Goal: Ask a question

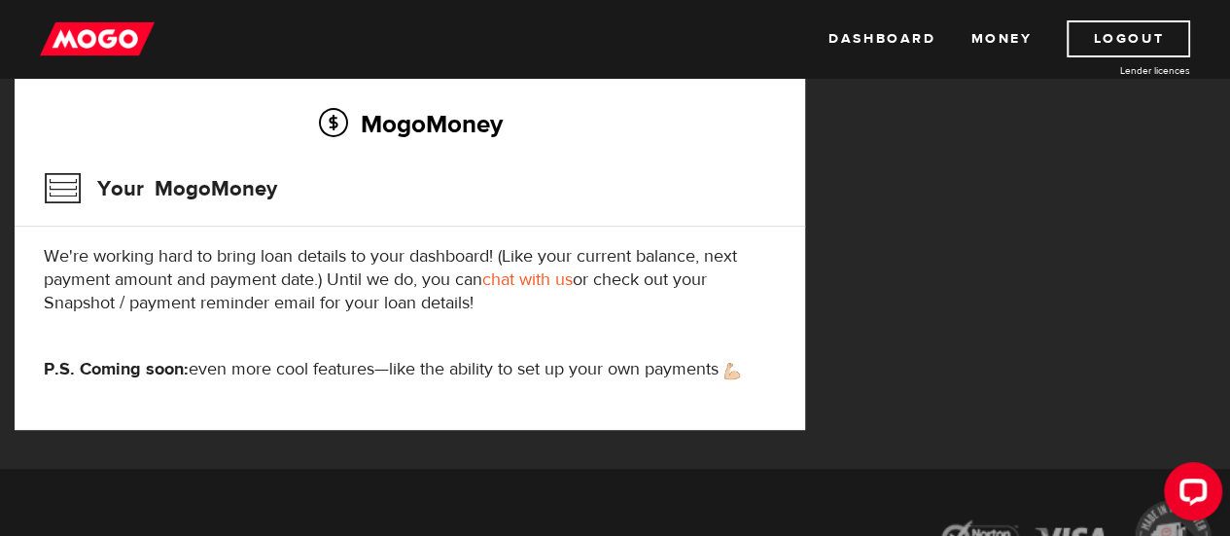
click at [528, 275] on link "chat with us" at bounding box center [527, 279] width 90 height 22
click at [865, 30] on link "Dashboard" at bounding box center [882, 38] width 107 height 37
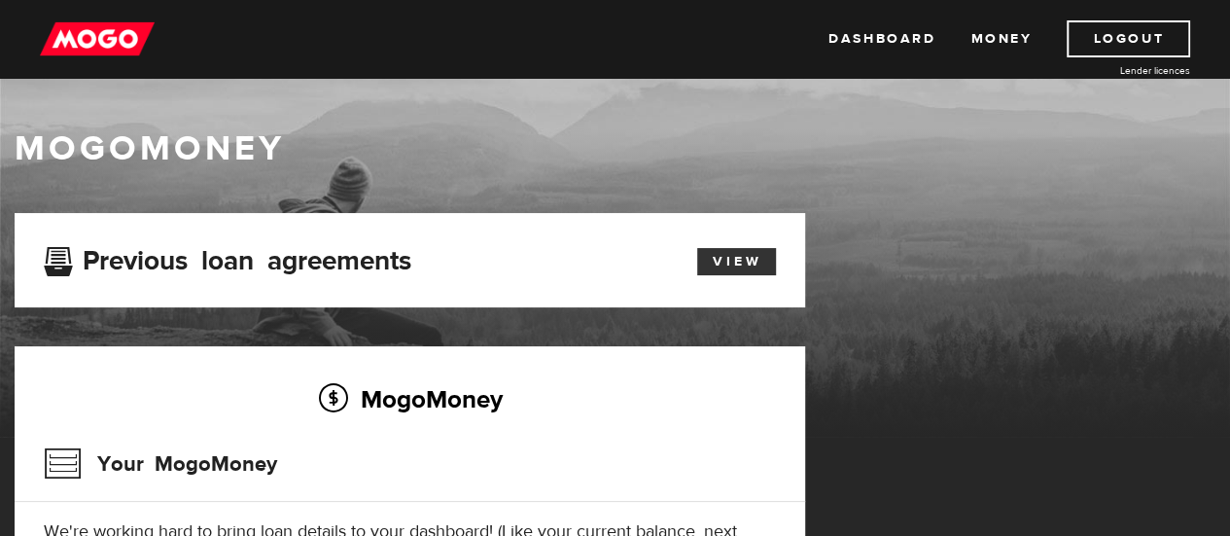
click at [727, 260] on link "View" at bounding box center [736, 261] width 79 height 27
